Goal: Transaction & Acquisition: Subscribe to service/newsletter

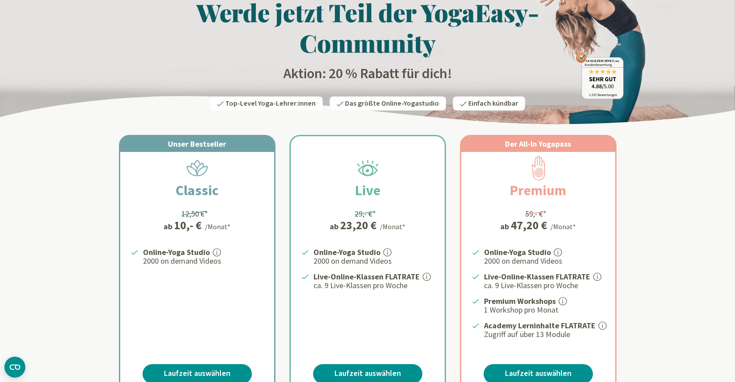
scroll to position [127, 0]
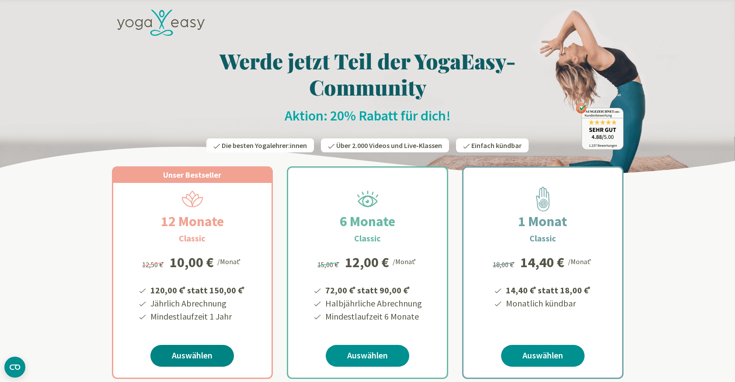
click at [203, 355] on link "Auswählen" at bounding box center [191, 356] width 83 height 22
click at [536, 355] on link "Auswählen" at bounding box center [542, 356] width 83 height 22
